Goal: Information Seeking & Learning: Check status

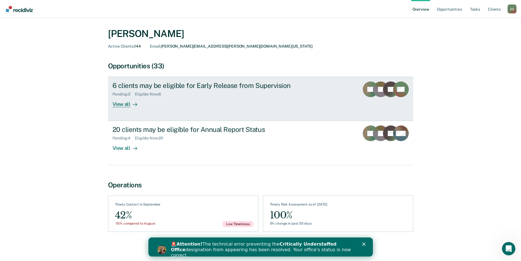
click at [365, 90] on icon at bounding box center [366, 85] width 18 height 22
